Goal: Information Seeking & Learning: Understand process/instructions

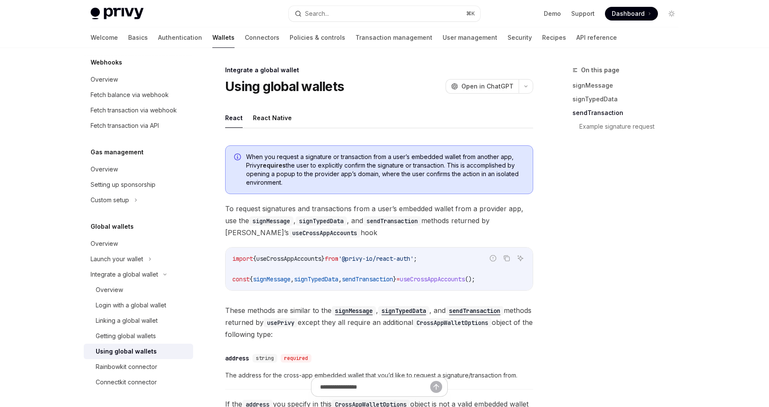
scroll to position [988, 0]
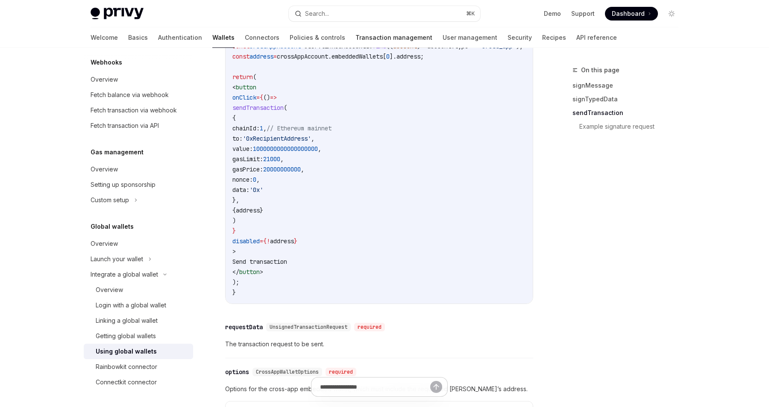
click at [355, 38] on link "Transaction management" at bounding box center [393, 37] width 77 height 20
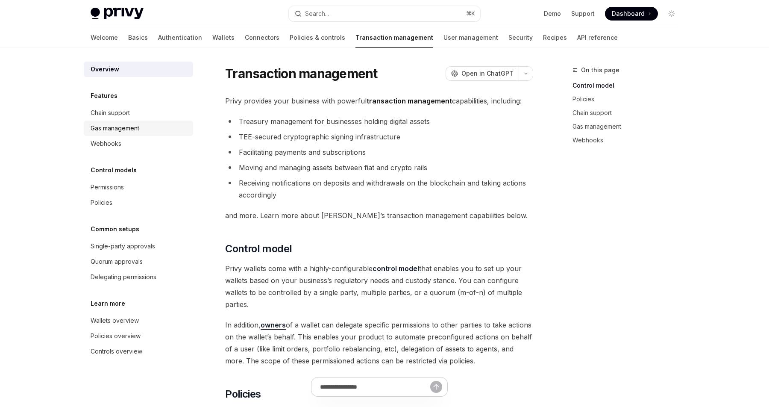
click at [119, 132] on div "Gas management" at bounding box center [115, 128] width 49 height 10
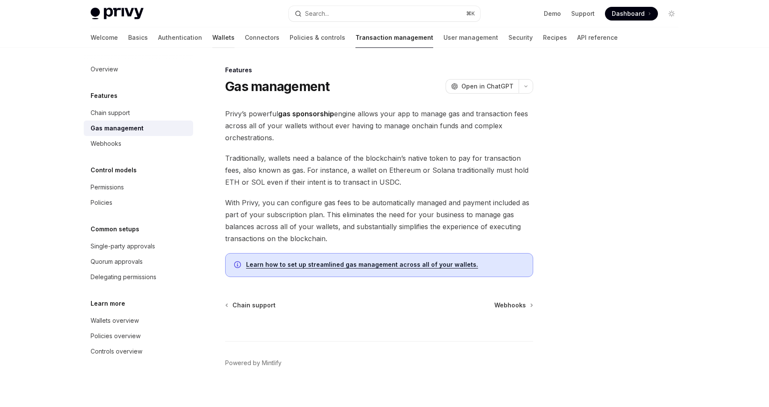
click at [212, 37] on link "Wallets" at bounding box center [223, 37] width 22 height 20
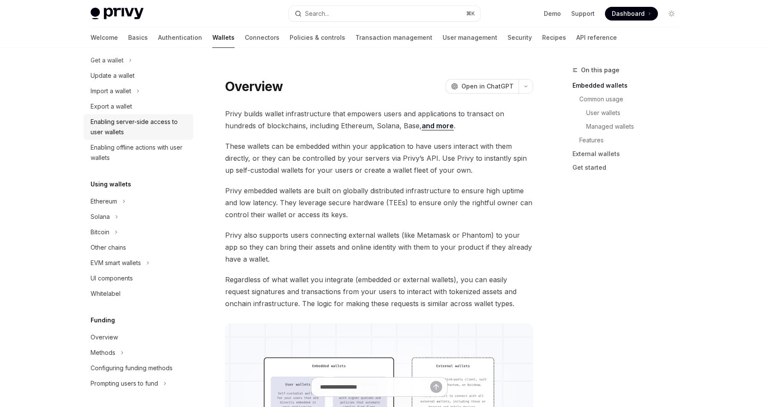
scroll to position [90, 0]
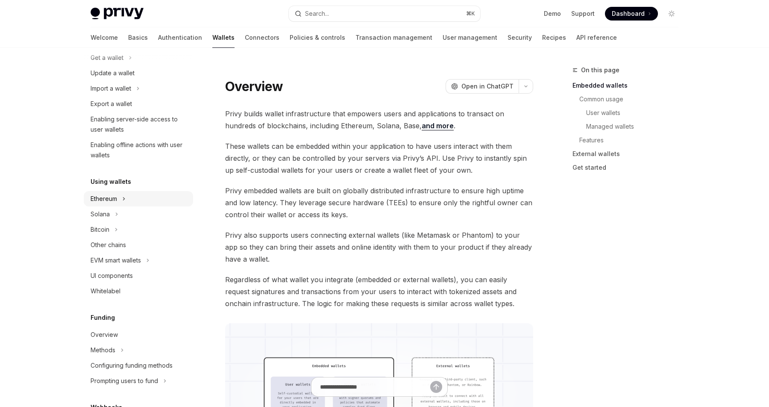
click at [107, 193] on div "Ethereum" at bounding box center [104, 198] width 26 height 10
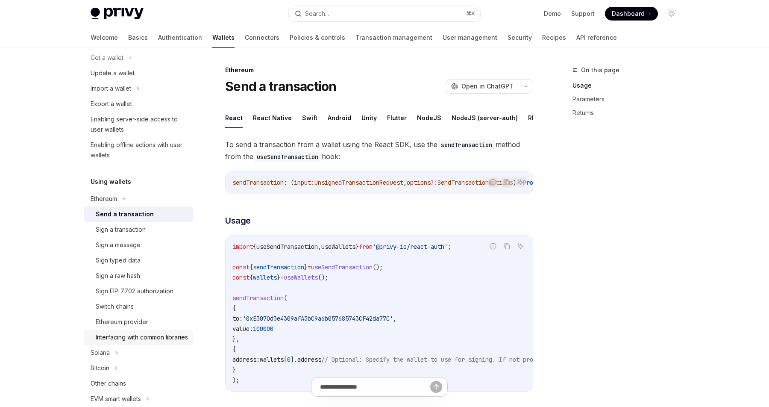
click at [127, 342] on div "Interfacing with common libraries" at bounding box center [142, 337] width 92 height 10
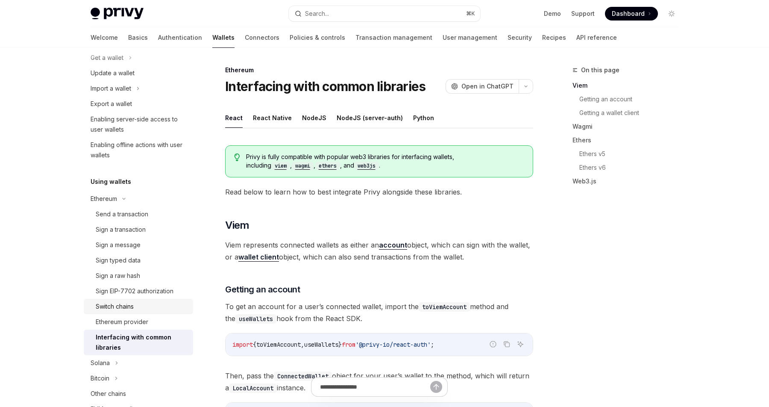
click at [123, 304] on div "Switch chains" at bounding box center [115, 306] width 38 height 10
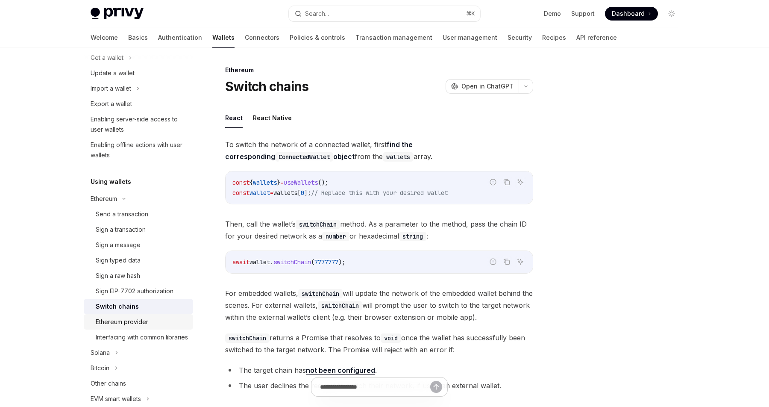
click at [125, 318] on div "Ethereum provider" at bounding box center [122, 321] width 53 height 10
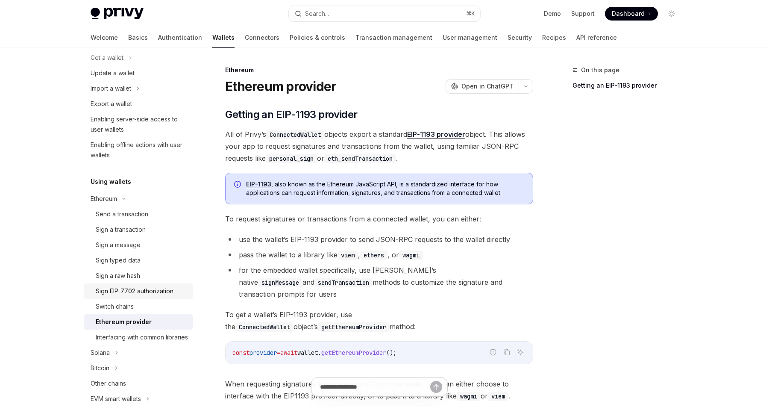
click at [129, 293] on div "Sign EIP-7702 authorization" at bounding box center [135, 291] width 78 height 10
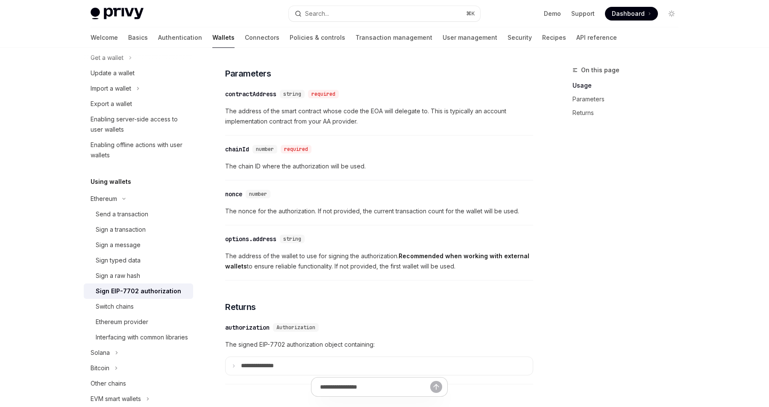
scroll to position [639, 0]
click at [299, 152] on div "required" at bounding box center [296, 148] width 31 height 9
click at [297, 152] on div "required" at bounding box center [296, 148] width 31 height 9
drag, startPoint x: 295, startPoint y: 153, endPoint x: 300, endPoint y: 153, distance: 4.7
click at [300, 152] on div "required" at bounding box center [296, 148] width 31 height 9
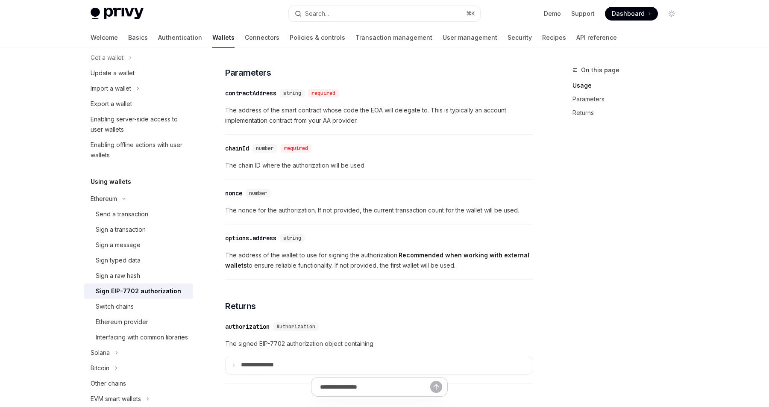
click at [375, 185] on div "Use the useSign7702Authorization hook to sign an EIP-7702 authorization with yo…" at bounding box center [379, 3] width 308 height 768
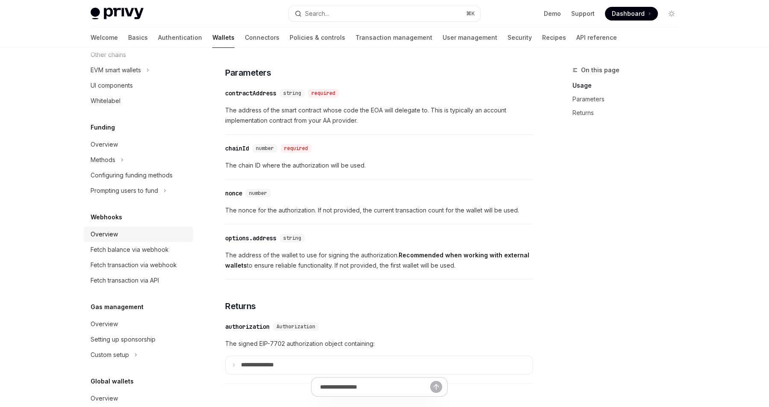
click at [94, 239] on div "Overview" at bounding box center [104, 234] width 27 height 10
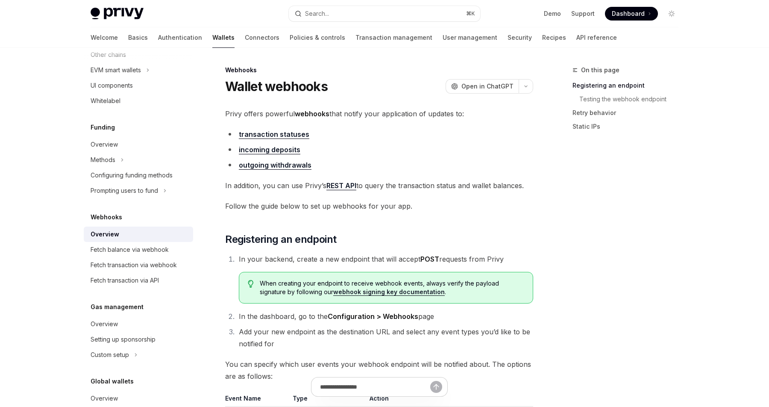
click at [287, 134] on link "transaction statuses" at bounding box center [274, 134] width 70 height 9
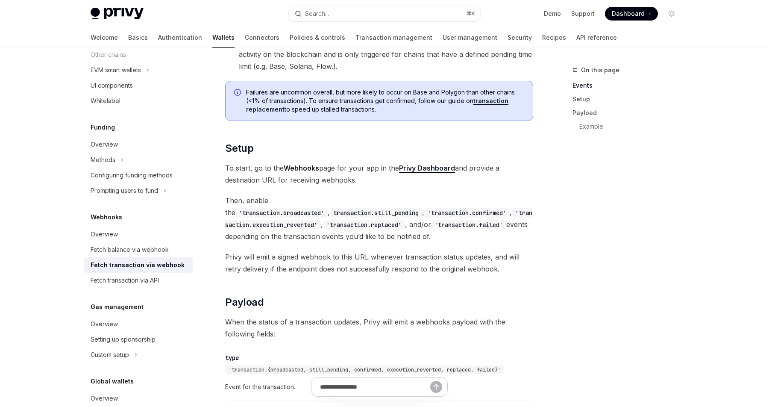
scroll to position [456, 0]
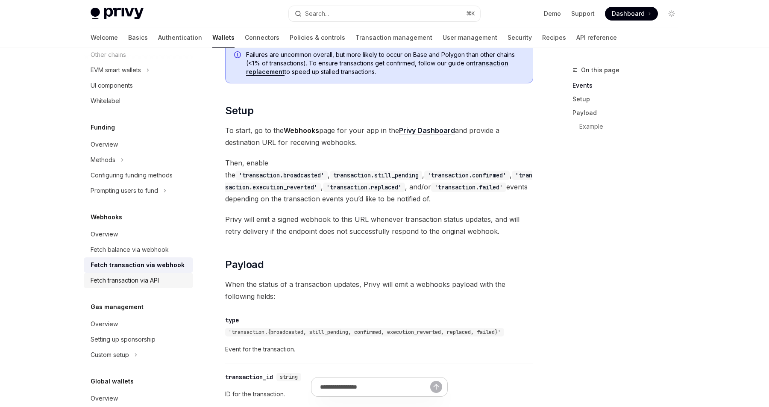
click at [117, 285] on div "Fetch transaction via API" at bounding box center [125, 280] width 68 height 10
type textarea "*"
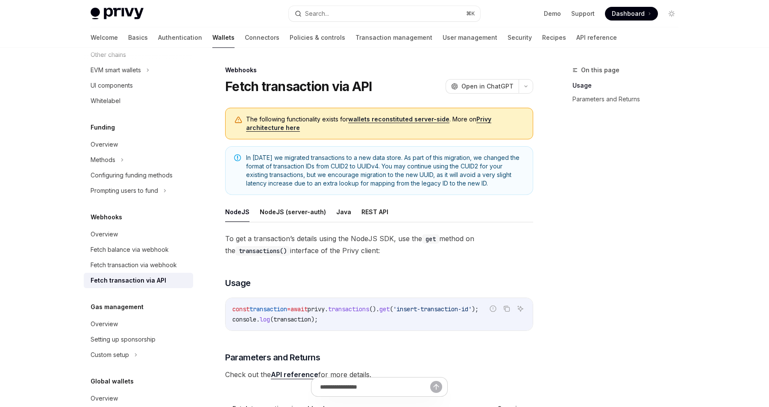
click at [400, 132] on div "The following functionality exists for wallets reconstituted server-side . More…" at bounding box center [379, 124] width 308 height 32
click at [383, 20] on button "Search... ⌘ K" at bounding box center [384, 13] width 191 height 15
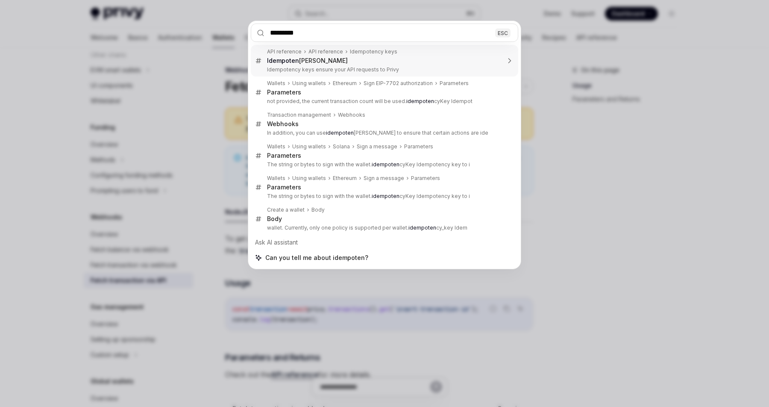
type input "**********"
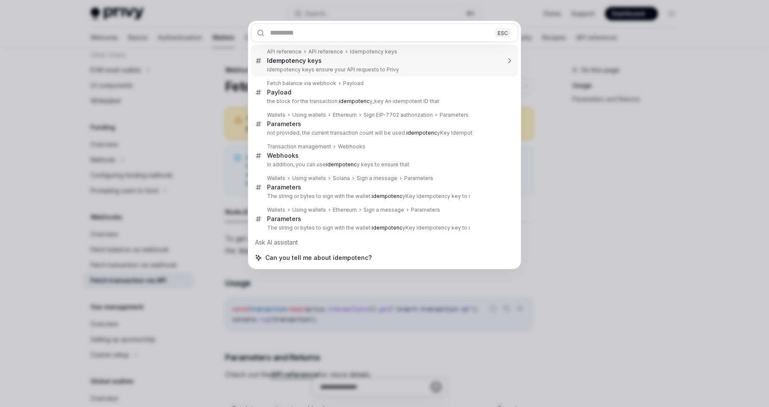
type textarea "*"
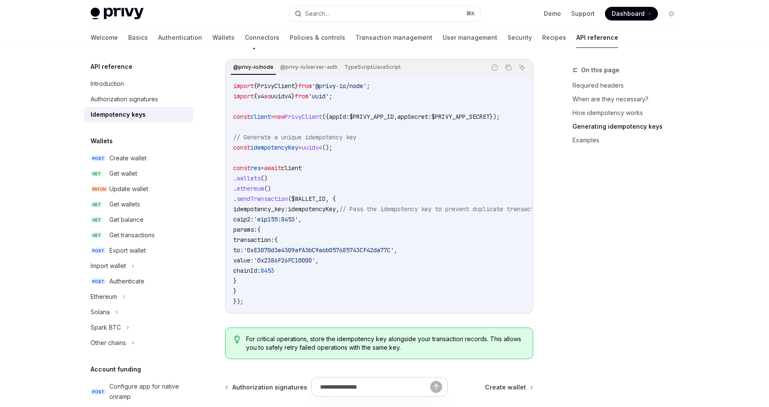
scroll to position [932, 0]
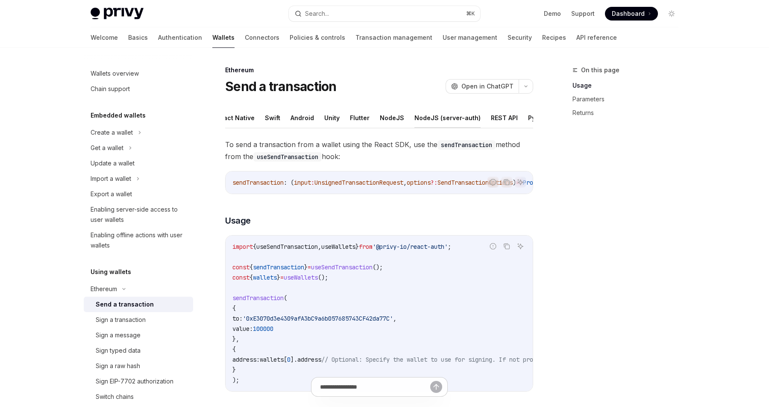
scroll to position [0, 40]
click at [488, 118] on button "REST API" at bounding box center [501, 118] width 27 height 20
type textarea "*"
